Goal: Transaction & Acquisition: Purchase product/service

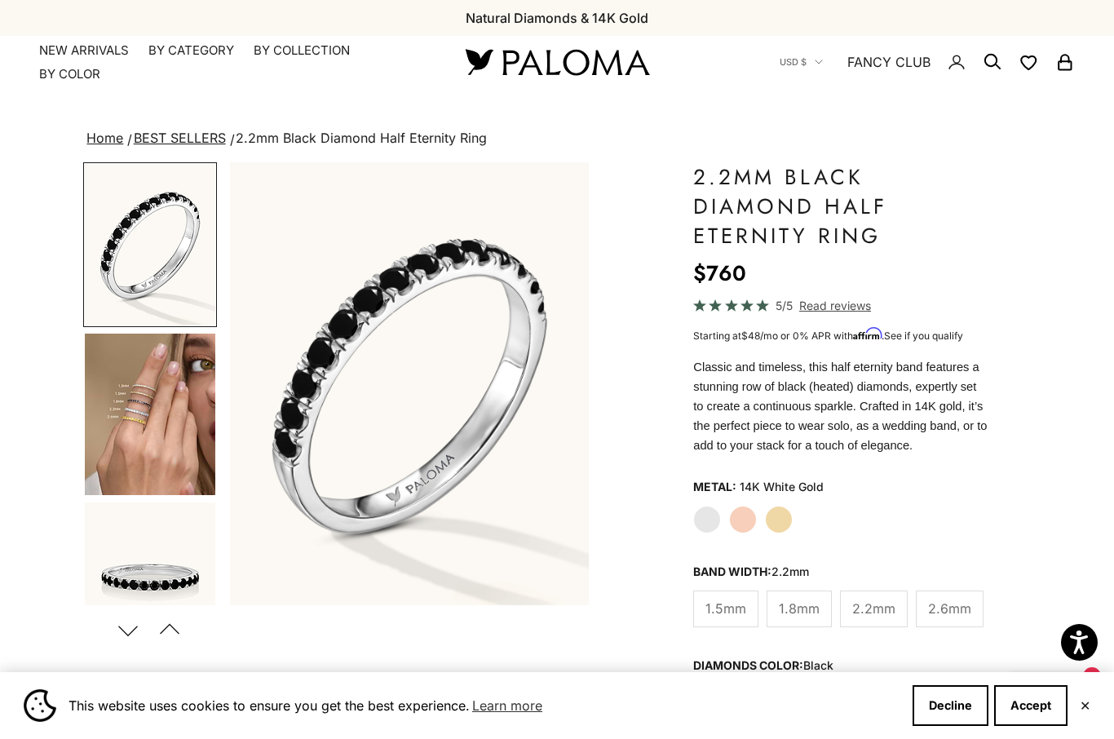
click at [175, 426] on img "Go to item 4" at bounding box center [150, 414] width 130 height 161
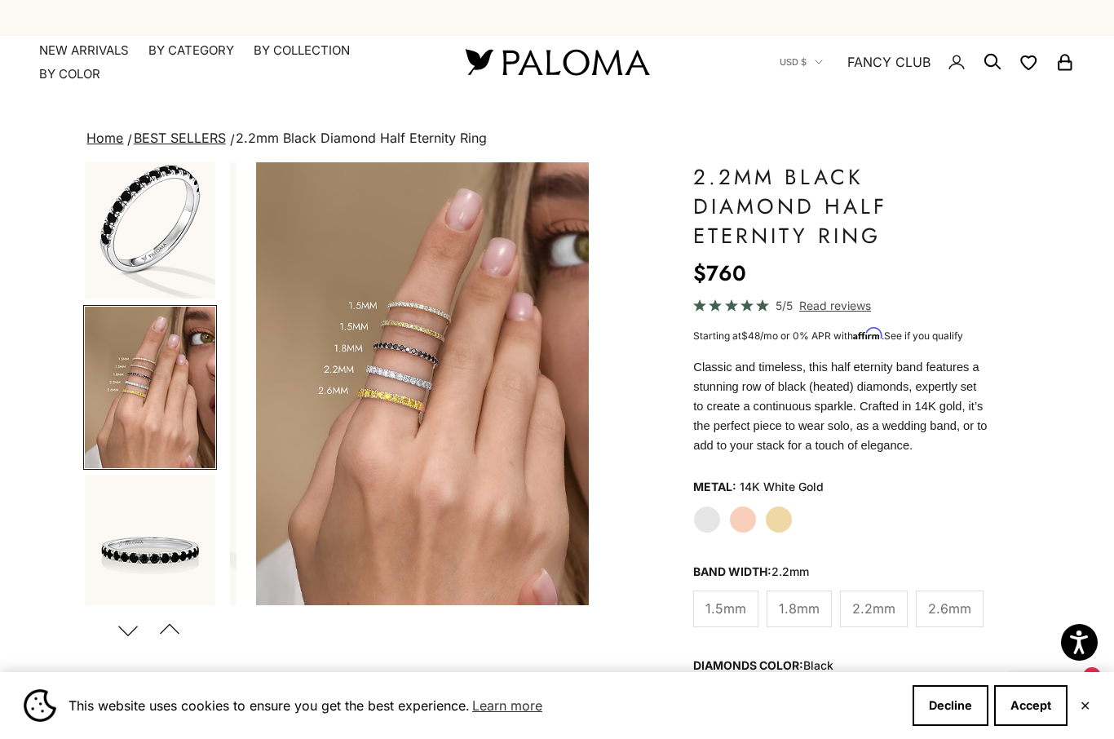
scroll to position [0, 378]
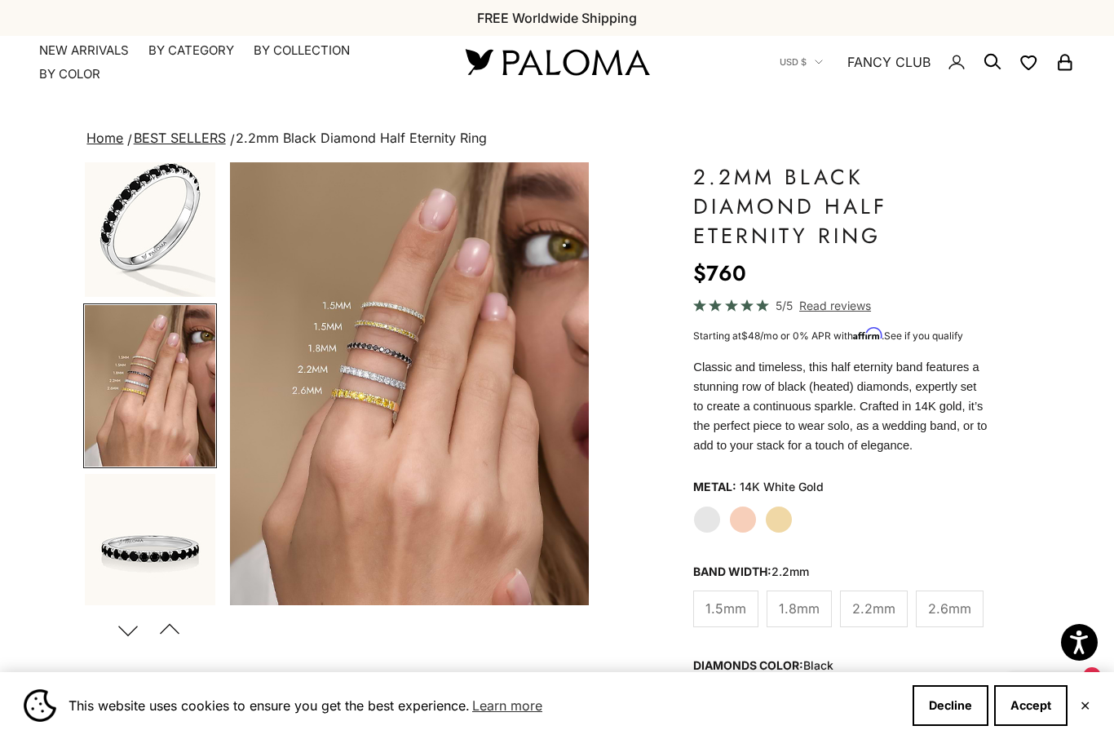
click at [728, 607] on span "1.5mm" at bounding box center [725, 608] width 41 height 21
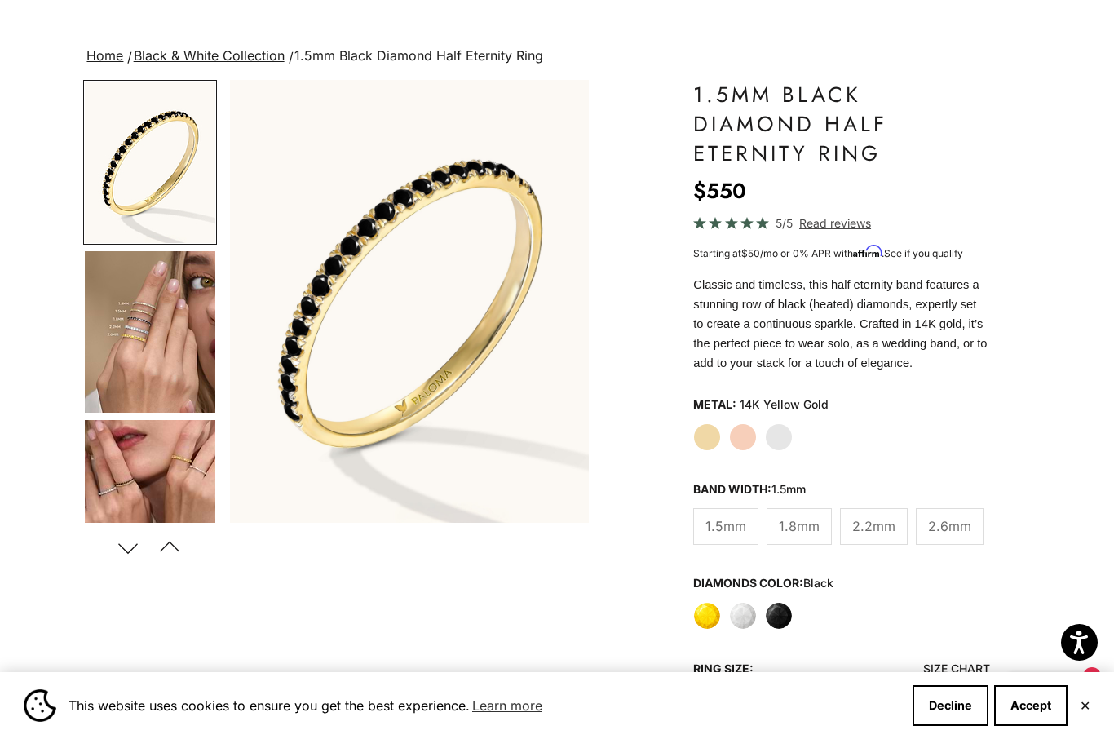
scroll to position [84, 0]
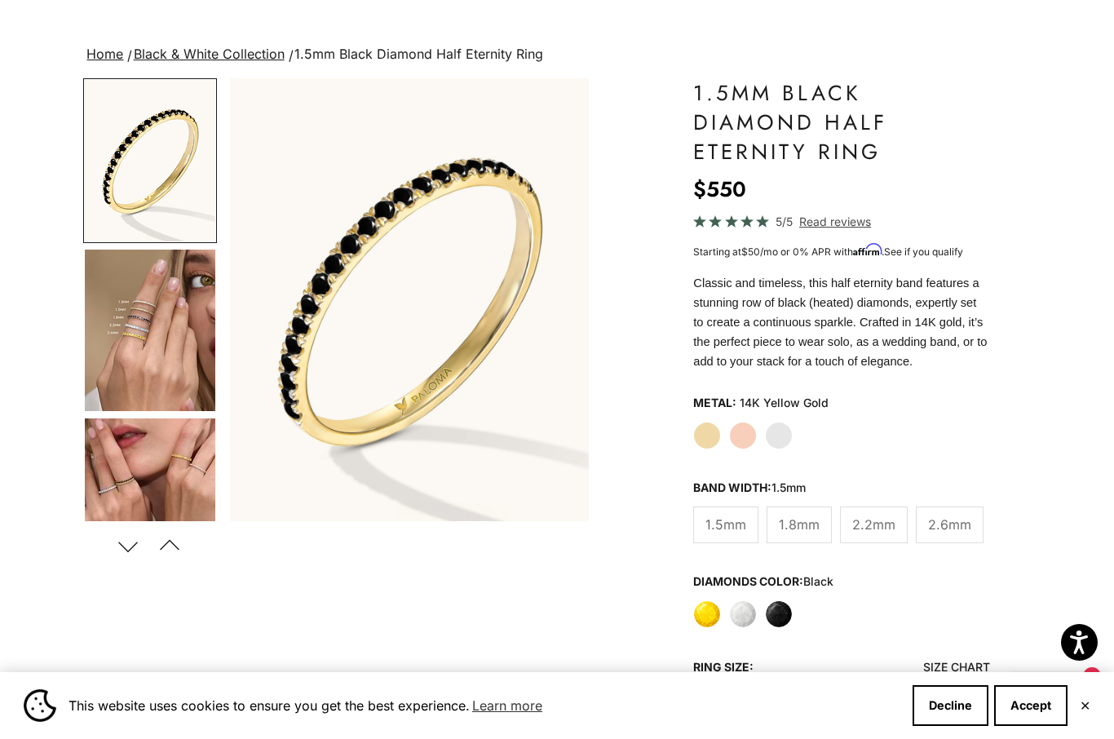
click at [701, 623] on label "Yellow" at bounding box center [707, 614] width 28 height 28
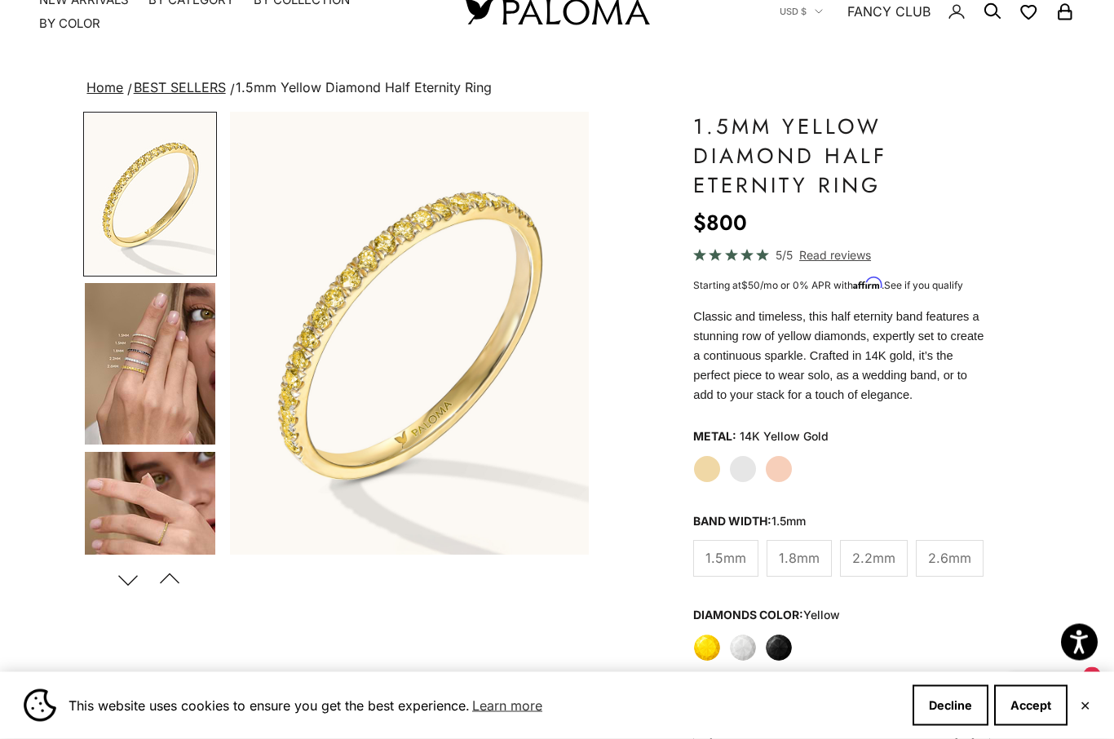
scroll to position [51, 0]
click at [751, 651] on label "White" at bounding box center [743, 648] width 28 height 28
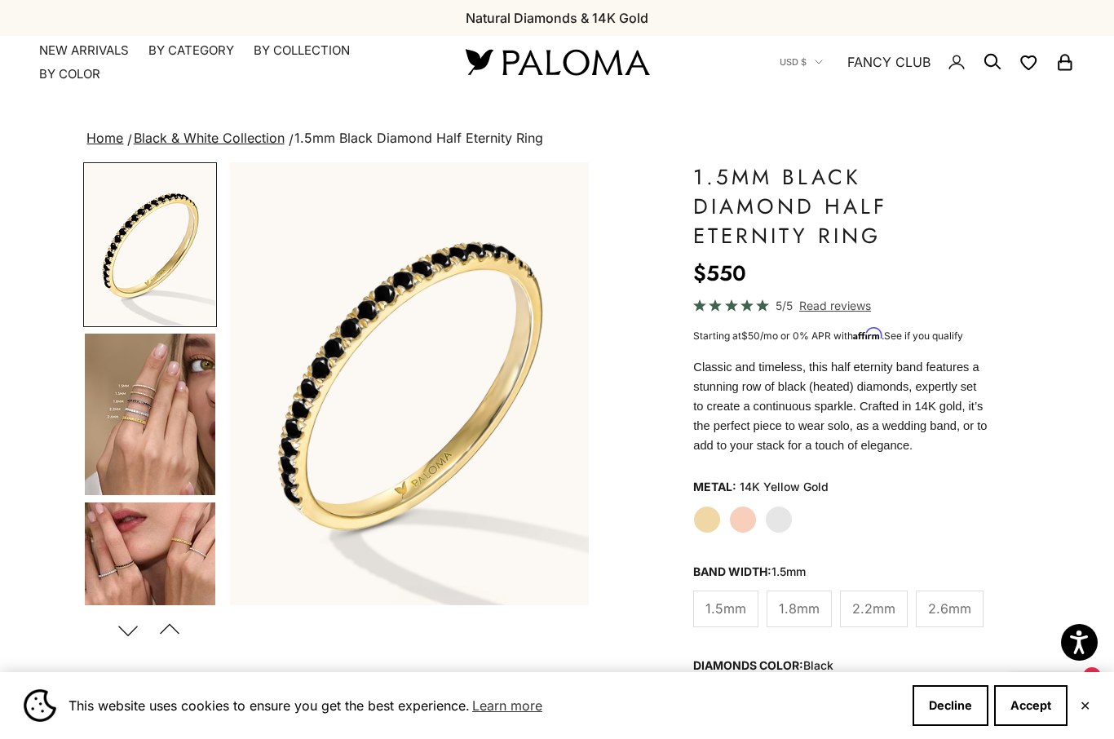
click at [175, 427] on img "Go to item 4" at bounding box center [150, 414] width 130 height 161
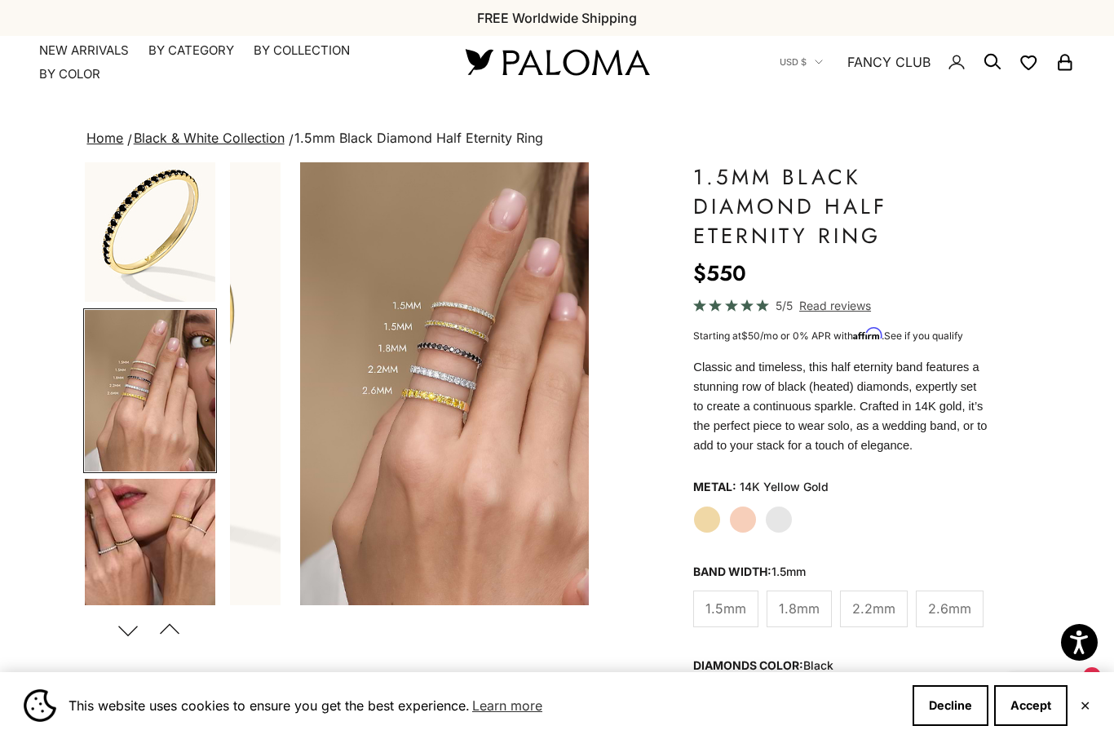
scroll to position [29, 0]
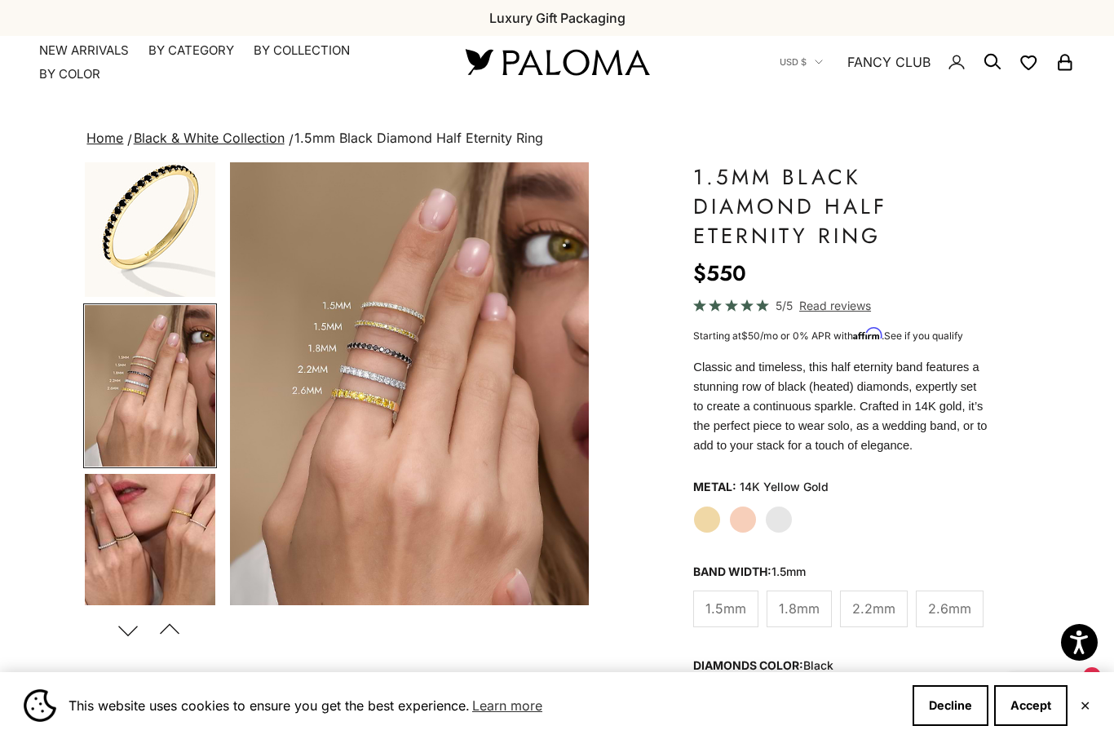
click at [954, 621] on label "2.6mm" at bounding box center [950, 608] width 68 height 37
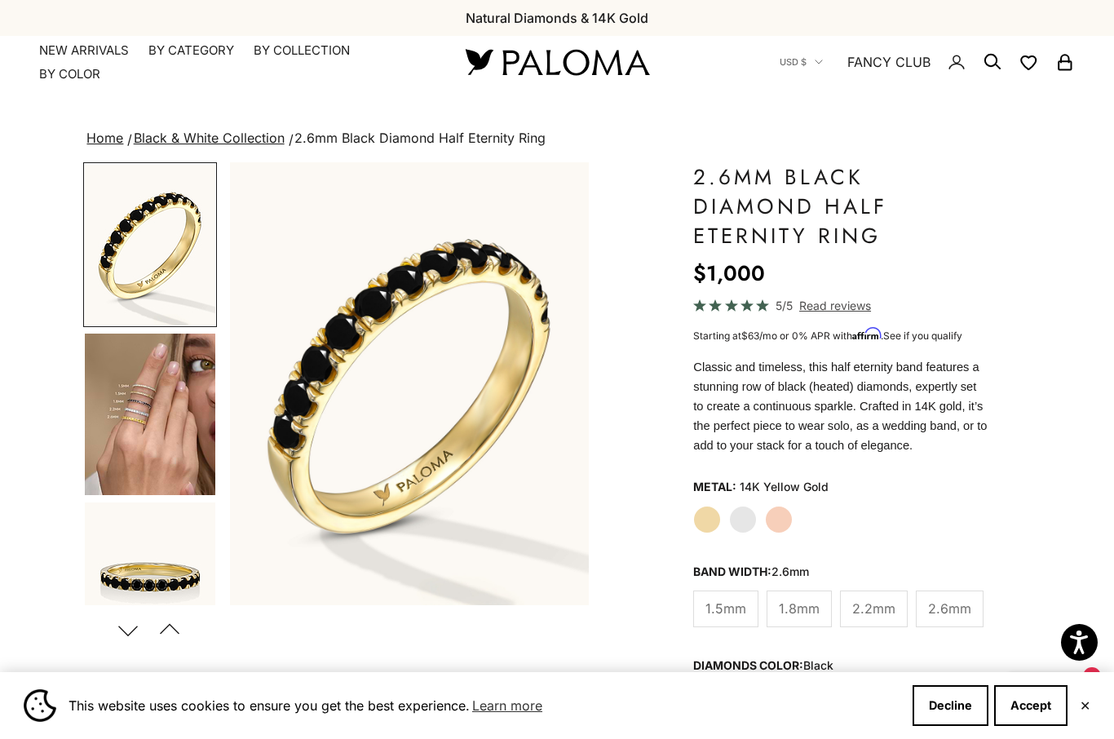
click at [709, 659] on legend "Diamonds Color: black" at bounding box center [763, 665] width 140 height 24
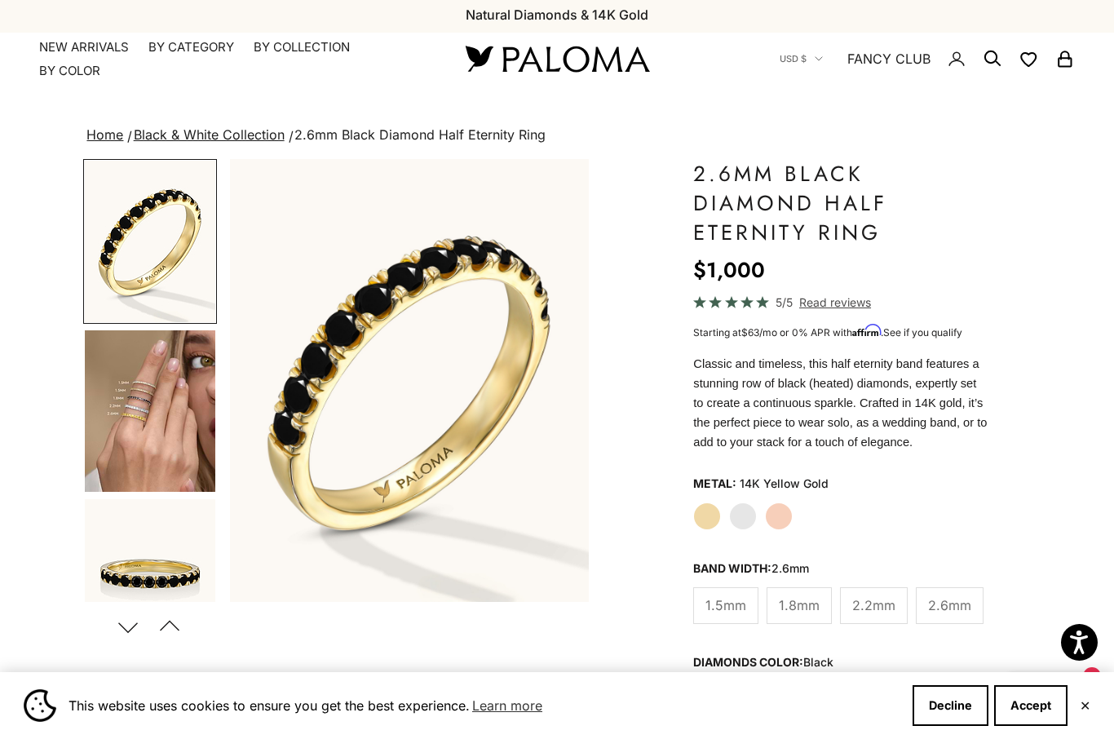
scroll to position [17, 0]
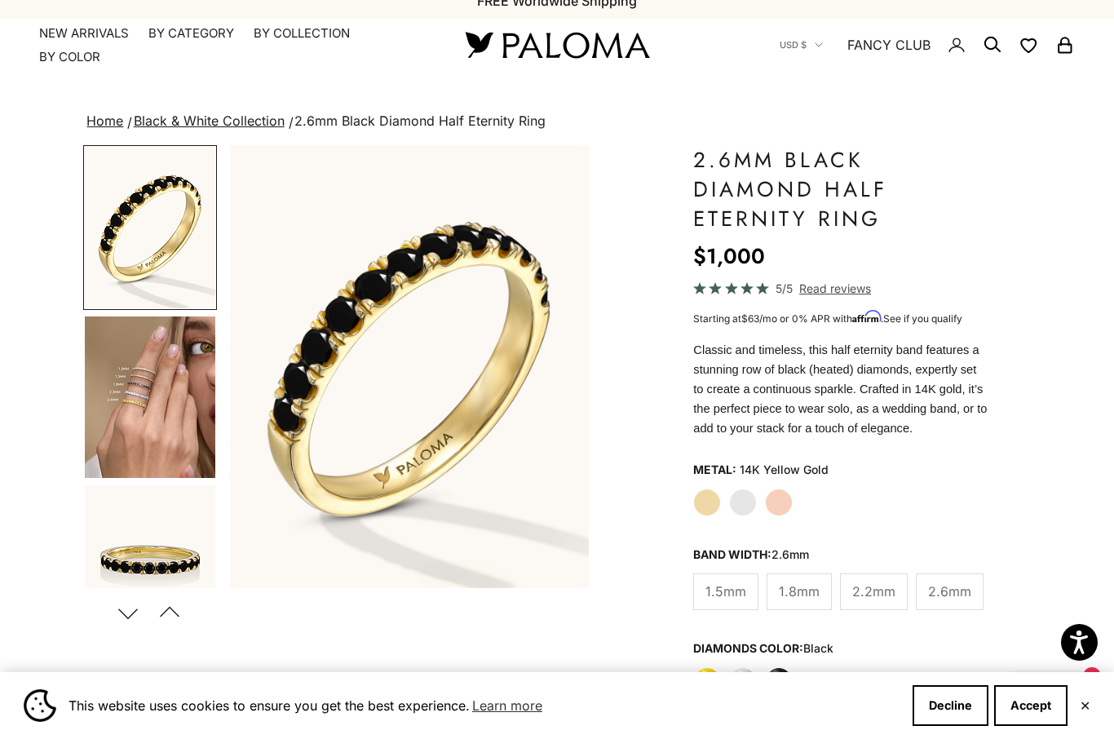
click at [705, 678] on label "Yellow" at bounding box center [707, 681] width 28 height 28
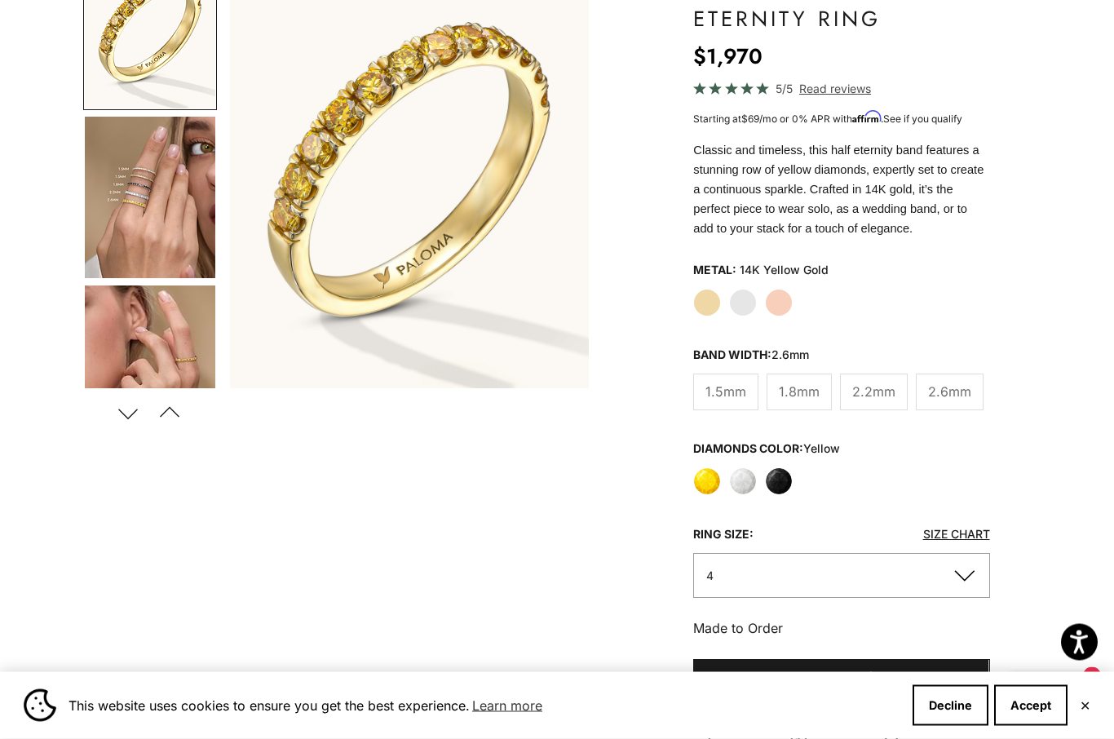
scroll to position [217, 0]
click at [945, 585] on button "4" at bounding box center [841, 575] width 296 height 45
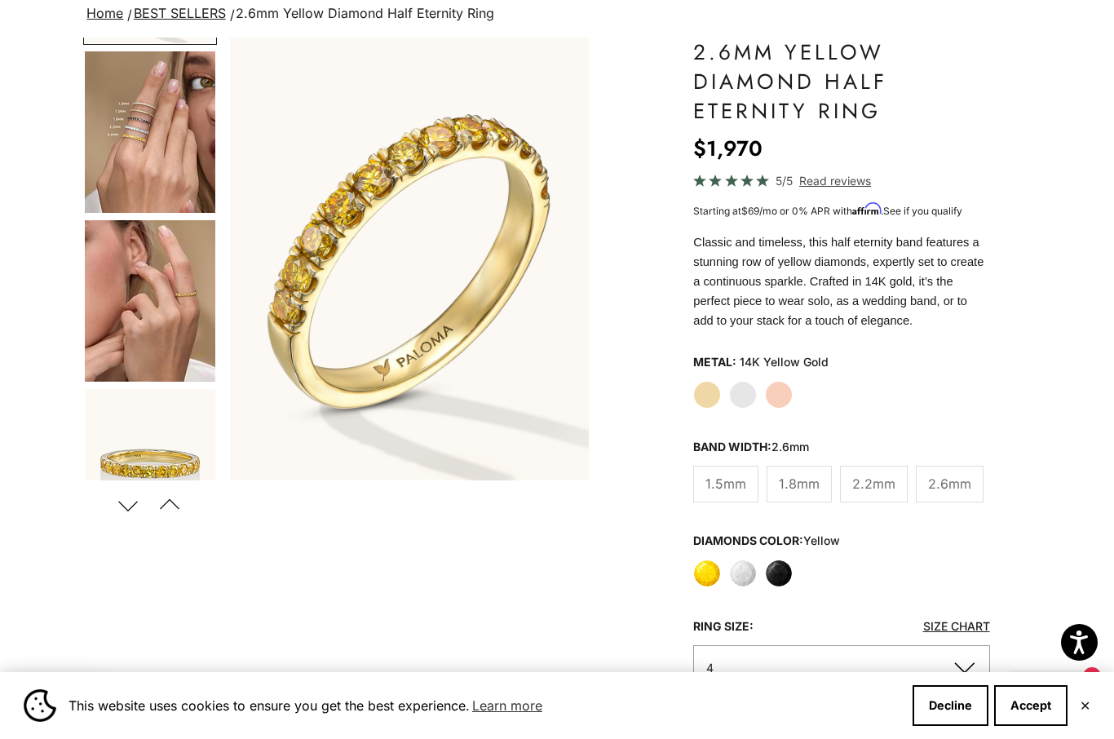
scroll to position [127, 0]
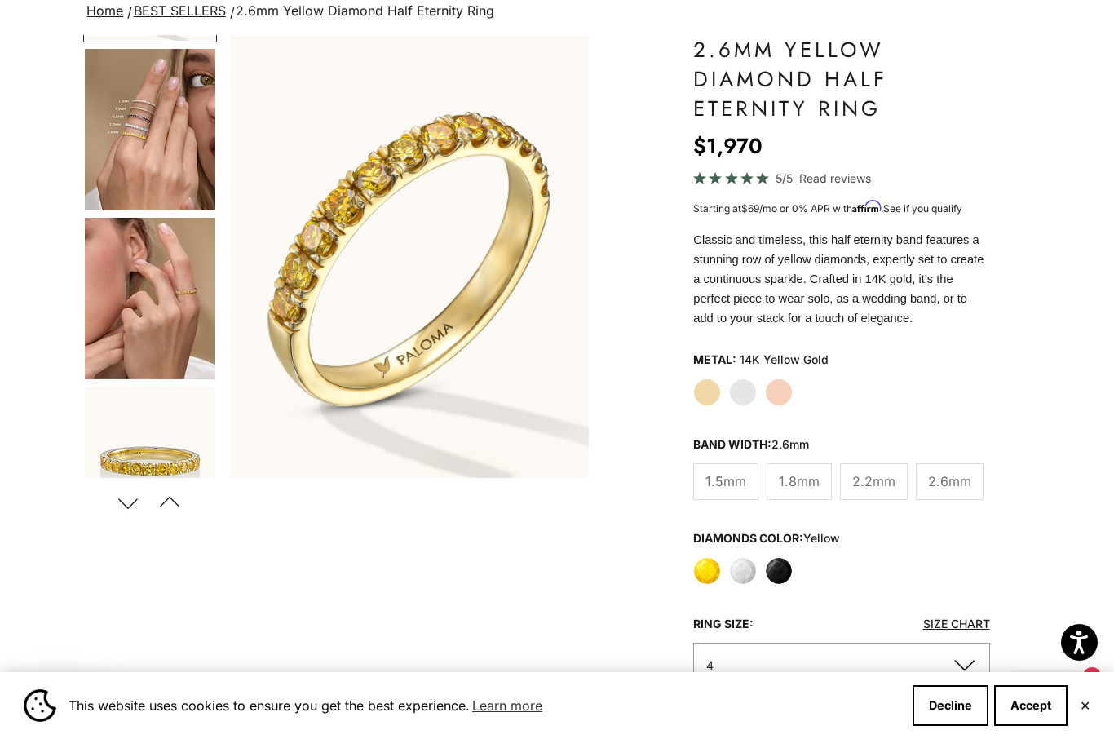
click at [179, 325] on img "Go to item 5" at bounding box center [150, 298] width 130 height 161
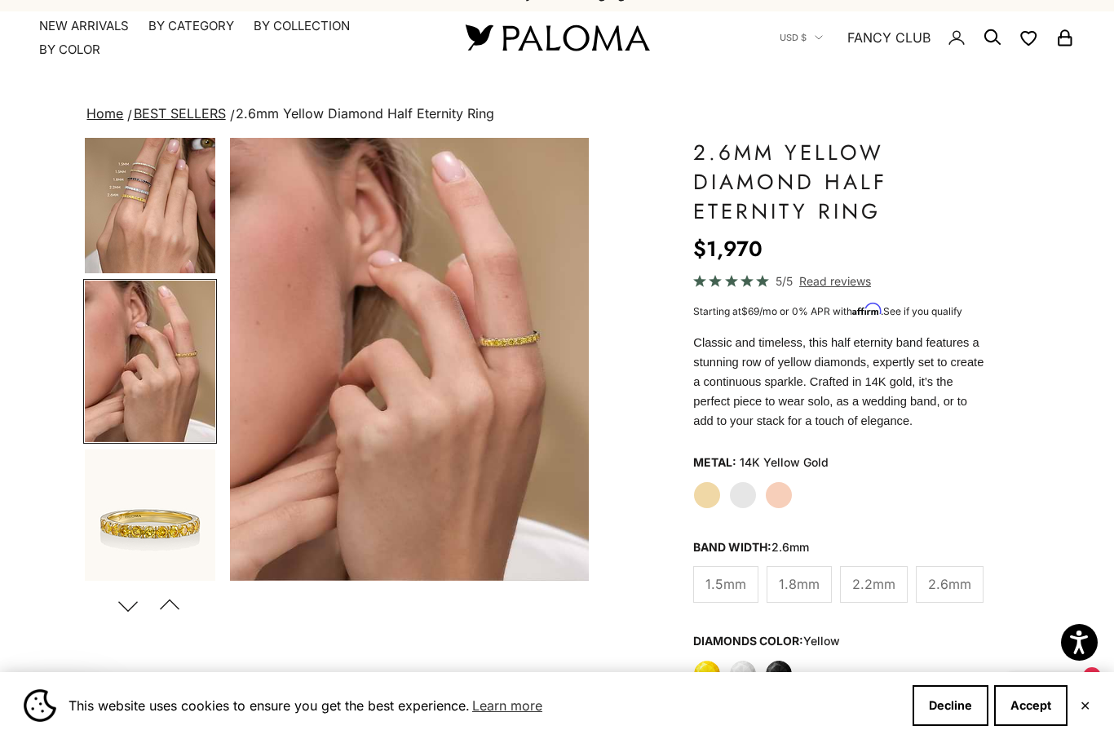
scroll to position [18, 0]
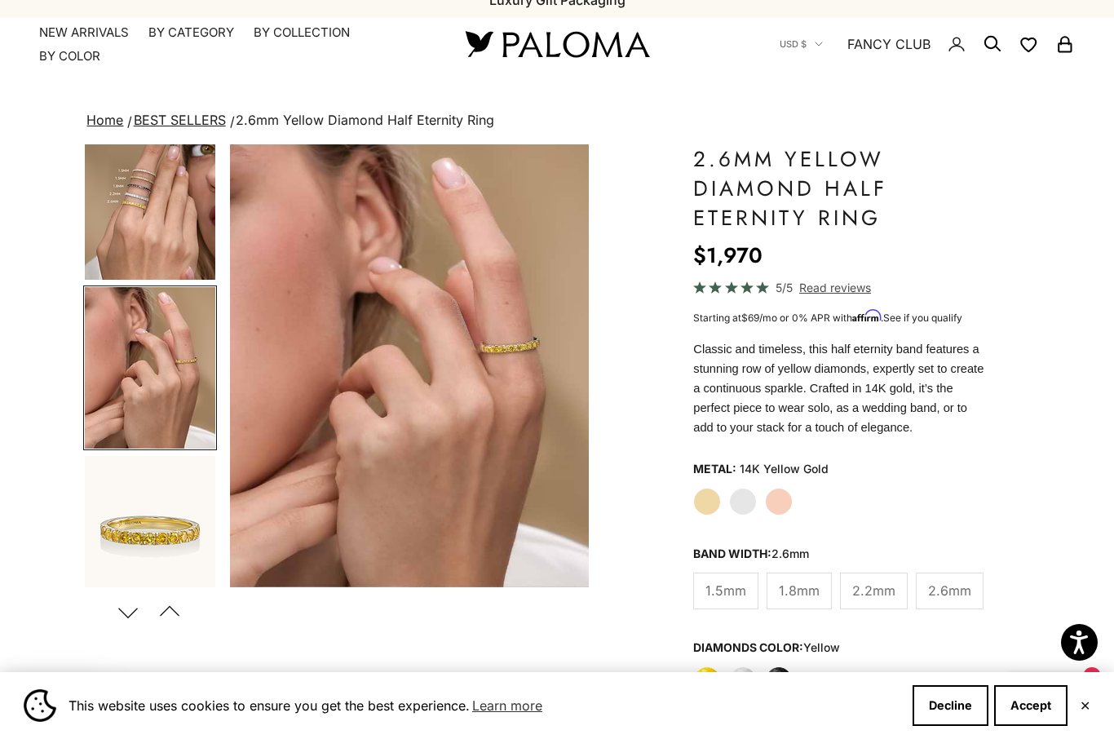
click at [190, 250] on img "Go to item 4" at bounding box center [150, 198] width 130 height 161
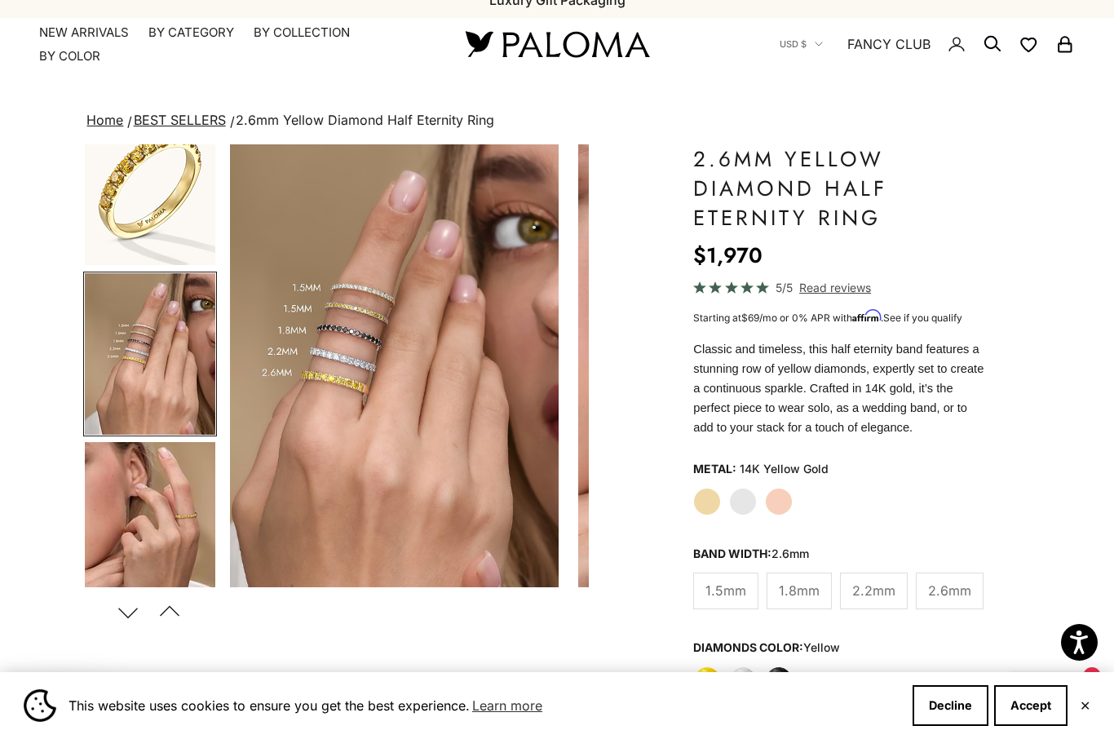
scroll to position [0, 378]
